Goal: Navigation & Orientation: Find specific page/section

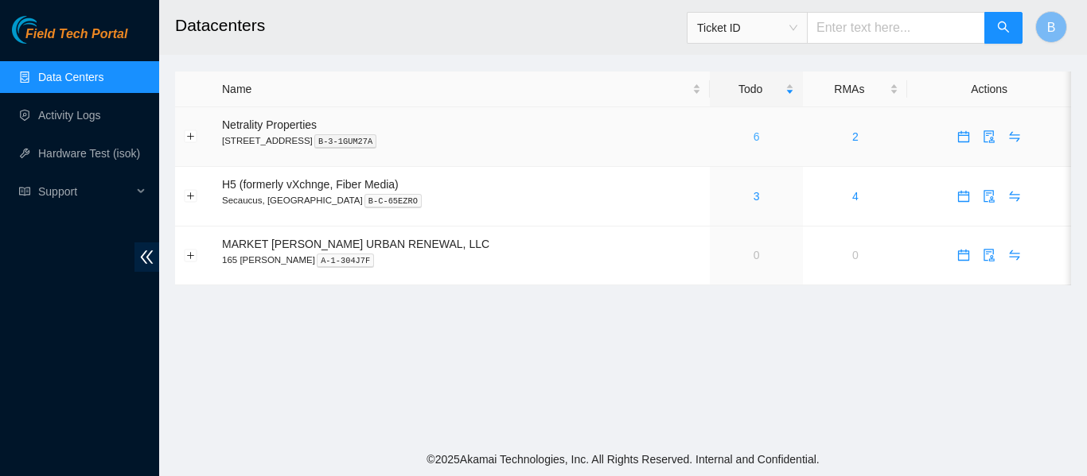
click at [753, 137] on link "6" at bounding box center [756, 136] width 6 height 13
